Goal: Task Accomplishment & Management: Manage account settings

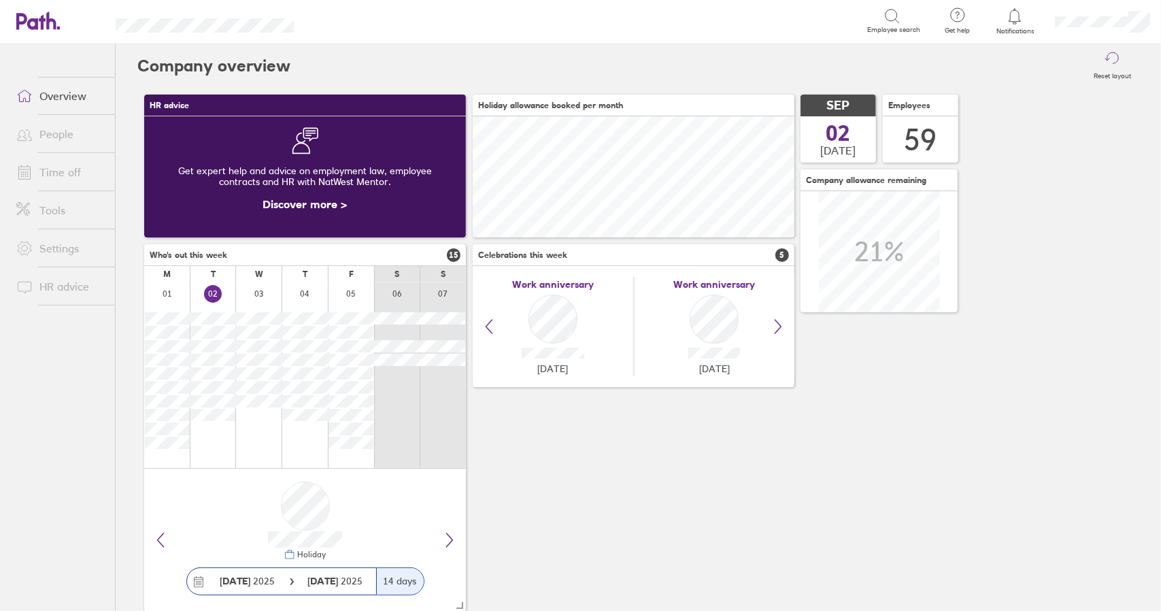
scroll to position [121, 321]
click at [57, 169] on link "Time off" at bounding box center [59, 171] width 109 height 27
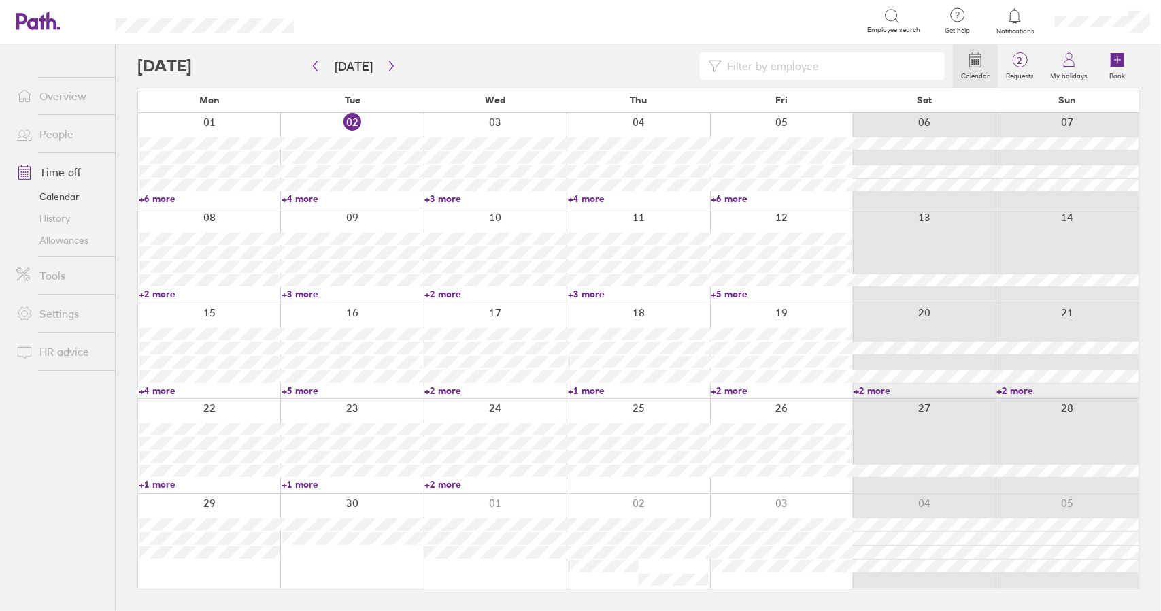
click at [66, 171] on link "Time off" at bounding box center [59, 171] width 109 height 27
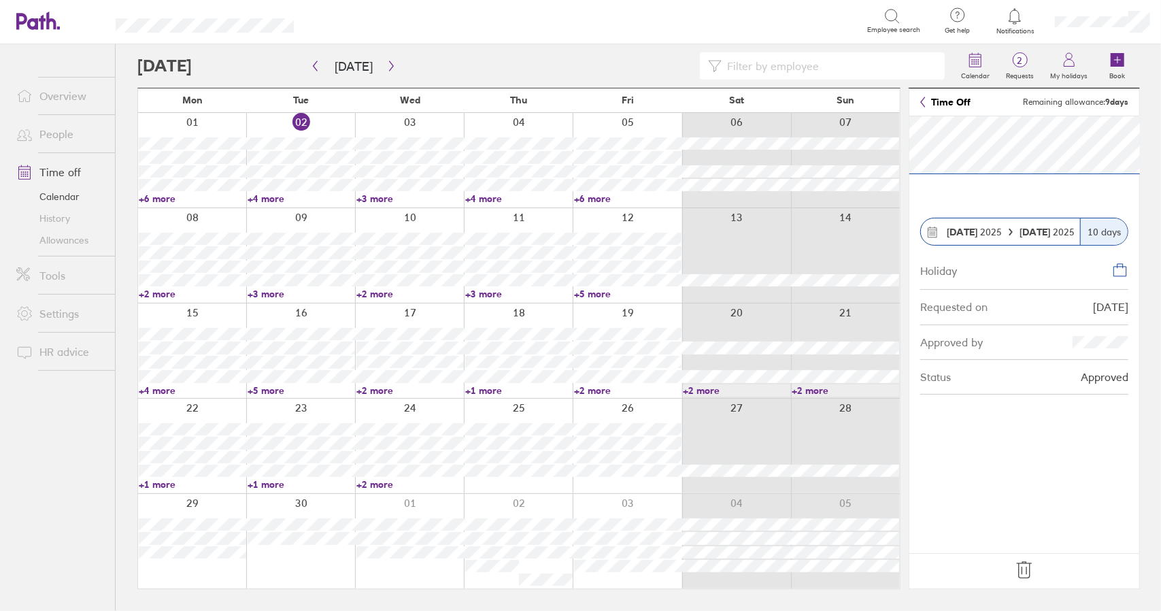
click at [57, 165] on link "Time off" at bounding box center [59, 171] width 109 height 27
